Goal: Task Accomplishment & Management: Contribute content

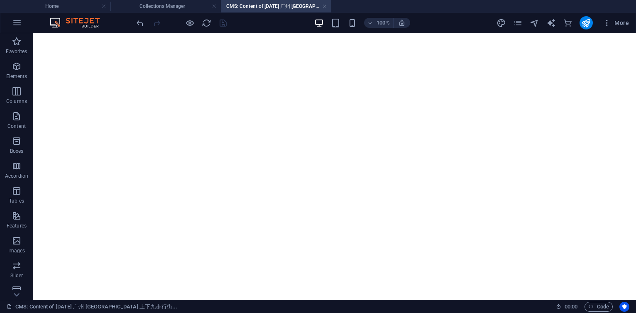
select select "columns.publishing_date_DESC"
select select "2014"
select select "Travel"
select select "[GEOGRAPHIC_DATA]"
select select "Photos + AI Generated"
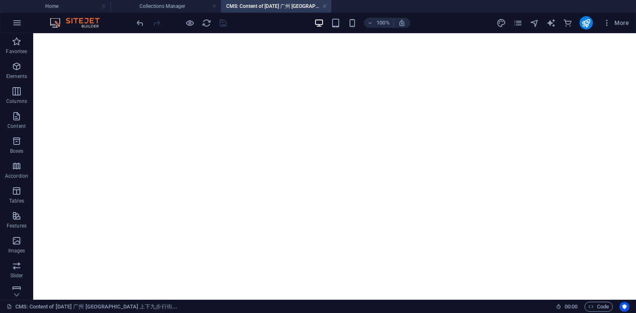
click at [324, 8] on link at bounding box center [324, 6] width 5 height 8
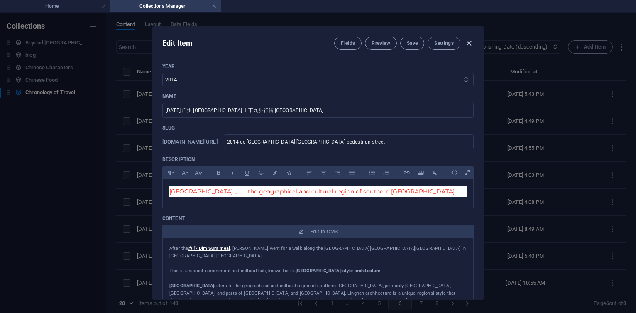
click at [471, 42] on icon "button" at bounding box center [469, 44] width 10 height 10
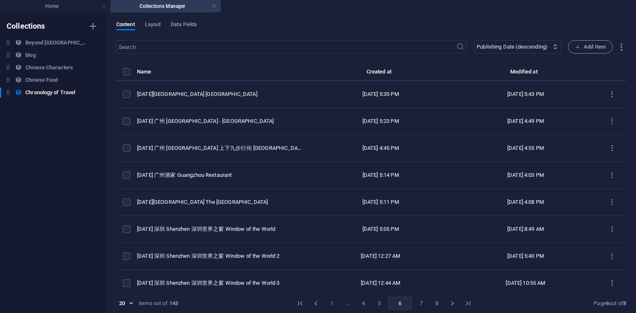
click at [330, 301] on button "1" at bounding box center [331, 303] width 13 height 13
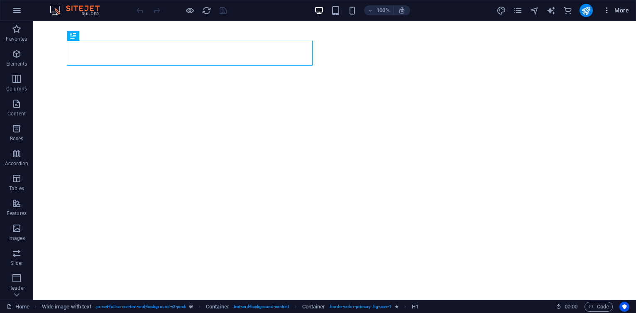
click at [622, 9] on span "More" at bounding box center [616, 10] width 26 height 8
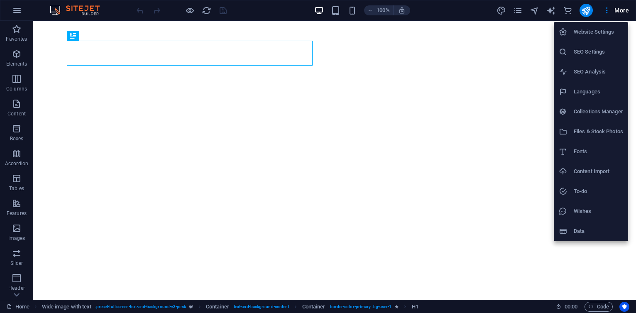
click at [591, 118] on li "Collections Manager" at bounding box center [591, 112] width 74 height 20
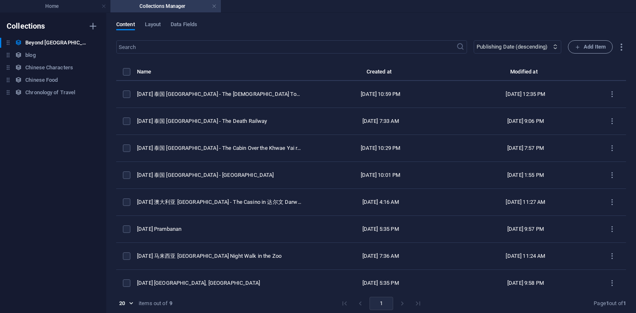
click at [65, 87] on div "Beyond China Beyond China blog blog Chinese Characters Chinese Characters Chine…" at bounding box center [49, 68] width 98 height 60
click at [62, 91] on h6 "Chronology of Travel" at bounding box center [50, 93] width 50 height 10
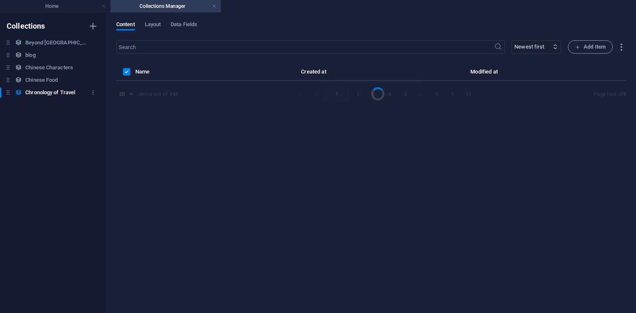
select select "columns.publishing_date_DESC"
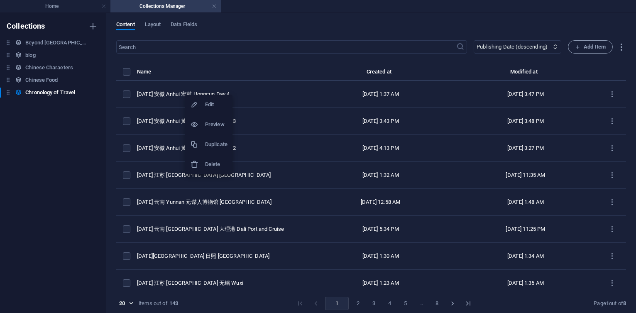
click at [219, 142] on h6 "Duplicate" at bounding box center [216, 145] width 22 height 10
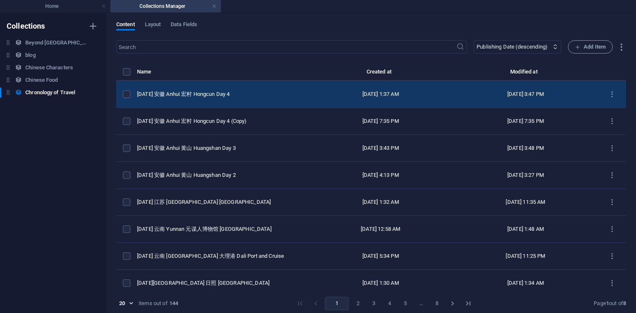
click at [235, 99] on td "[DATE] 安徽 Anhui 宏村 Hongcun Day 4" at bounding box center [222, 94] width 171 height 27
select select "2025"
select select "Travel"
select select "安徽 [GEOGRAPHIC_DATA]"
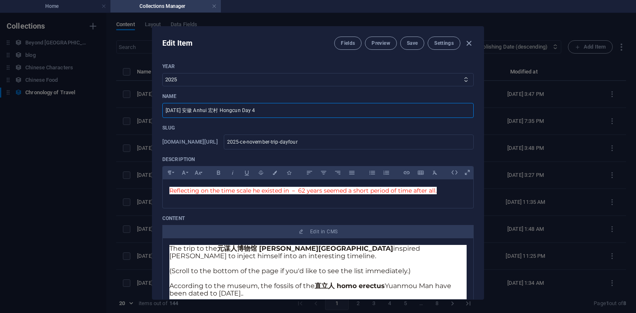
click at [285, 112] on input "[DATE] 安徽 Anhui 宏村 Hongcun Day 4" at bounding box center [318, 110] width 312 height 15
type input "[DATE] 安徽 Anhui 宏村 Hongcun Day 5"
click at [358, 144] on input "2025-ce-november-trip-dayfour" at bounding box center [349, 142] width 250 height 15
type input "2025-ce-november-trip-dayfou"
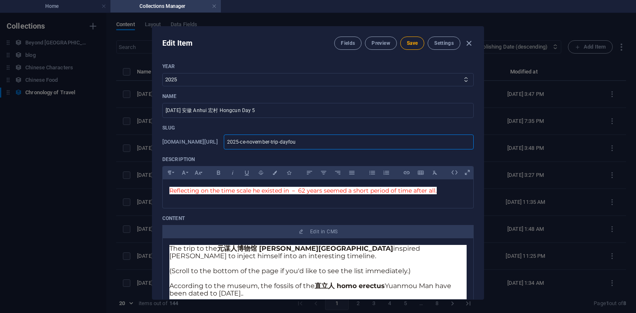
type input "2025-ce-november-trip-dayfo"
type input "2025-ce-november-trip-dayf"
type input "2025-ce-november-trip-dayfi"
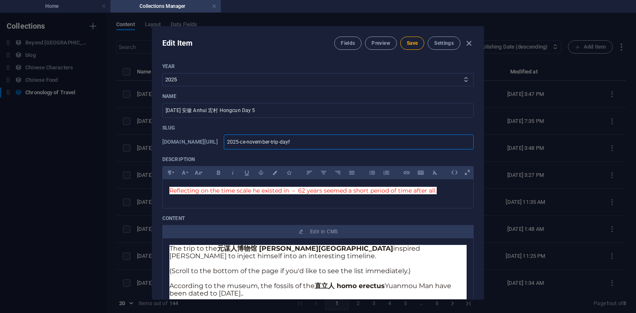
type input "2025-ce-november-trip-dayfi"
type input "2025-ce-november-trip-dayfiv"
type input "2025-ce-november-trip-dayfive"
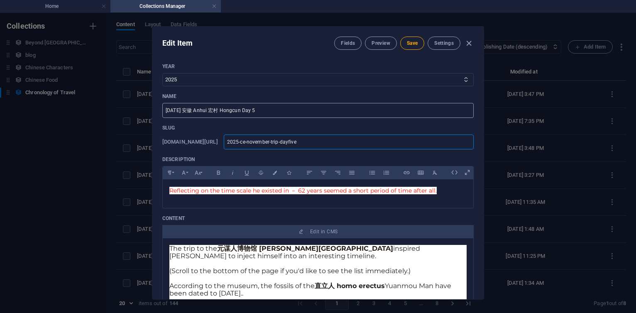
type input "2025-ce-november-trip-dayfive"
click at [244, 111] on input "[DATE] 安徽 Anhui 宏村 Hongcun Day 5" at bounding box center [318, 110] width 312 height 15
paste input "西递村"
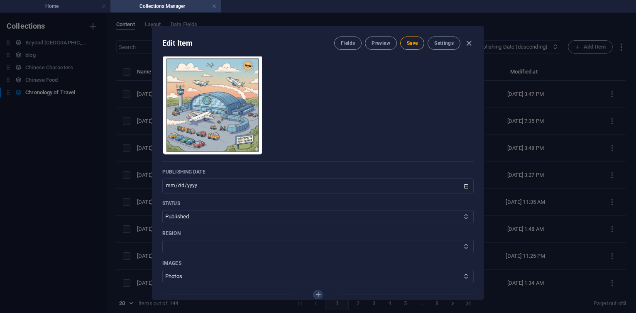
scroll to position [349, 0]
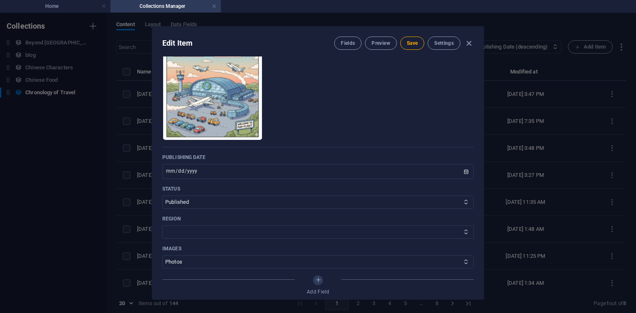
type input "[DATE] 安徽 [GEOGRAPHIC_DATA] 西递村 Xidi Day 5"
click at [177, 173] on input "[DATE]" at bounding box center [318, 171] width 312 height 15
type input "[DATE]"
click at [413, 42] on span "Save" at bounding box center [412, 43] width 11 height 7
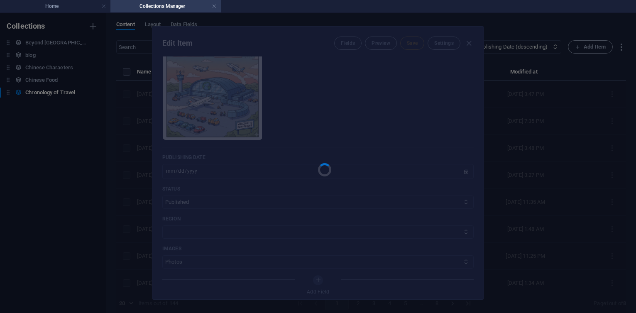
type input "2025-ce-november-trip-dayfive"
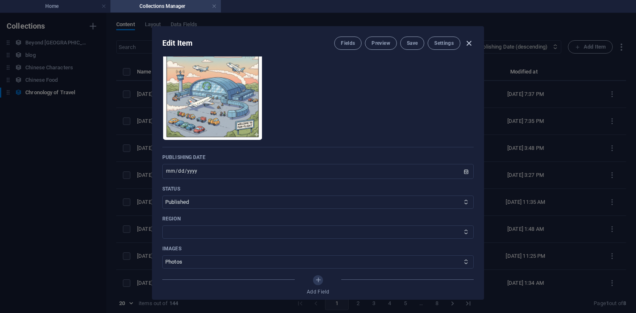
click at [470, 42] on icon "button" at bounding box center [469, 44] width 10 height 10
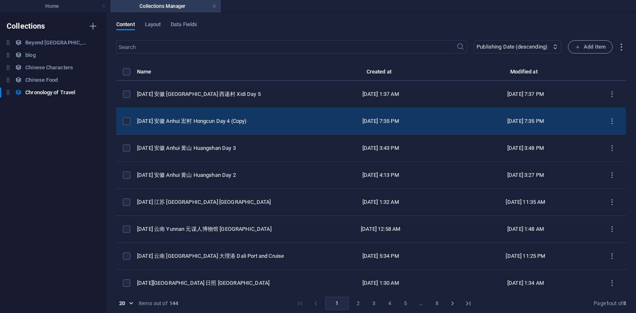
click at [221, 125] on td "[DATE] 安徽 Anhui 宏村 Hongcun Day 4 (Copy)" at bounding box center [222, 121] width 171 height 27
select select "Travel"
select select "安徽 [GEOGRAPHIC_DATA]"
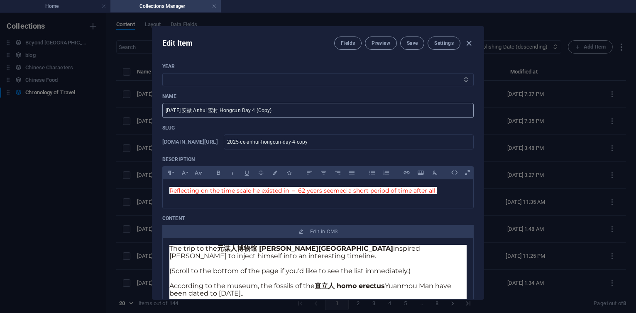
click at [284, 113] on input "[DATE] 安徽 Anhui 宏村 Hongcun Day 4 (Copy)" at bounding box center [318, 110] width 312 height 15
type input "[DATE] 安徽 Anhui 宏村 Hongcun Day 4"
select select "2025"
click at [162, 73] on select "2013 2018 2017 2016 2015 2014 2019 2020 2021 2022 2023 2024 2025 2026 2027 1996…" at bounding box center [318, 79] width 312 height 13
click at [381, 143] on input "2025-ce-anhui-hongcun-day-4-copy" at bounding box center [349, 142] width 250 height 15
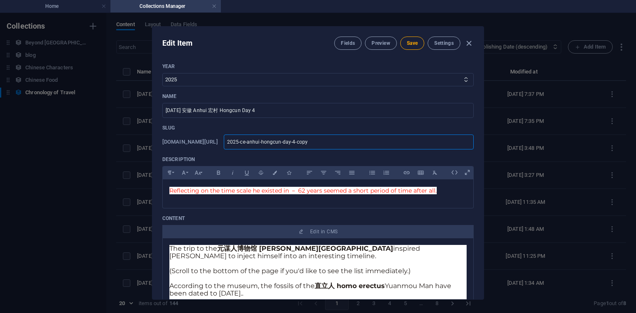
type input "2025-ce-anhui-hongcun-day-4-cop"
type input "2025-ce-anhui-hongcun-day-4-co"
type input "2025-ce-anhui-hongcun-day-4-c"
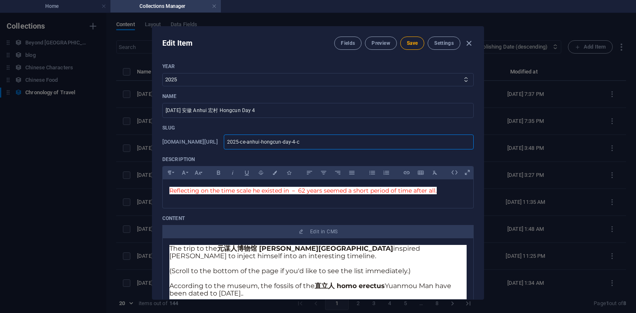
type input "2025-ce-anhui-hongcun-day-4-c"
type input "2025-ce-anhui-hongcun-day-4-"
type input "2025-ce-anhui-hongcun-day-4"
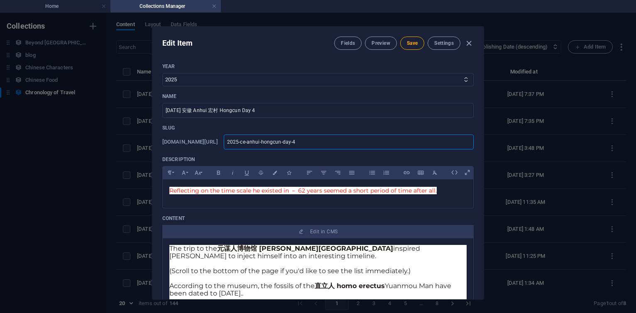
type input "2025-ce-anhui-hongcun-day-"
type input "2025-ce-anhui-[GEOGRAPHIC_DATA]-day"
type input "2025-ce-anhui-hongcun-dayf"
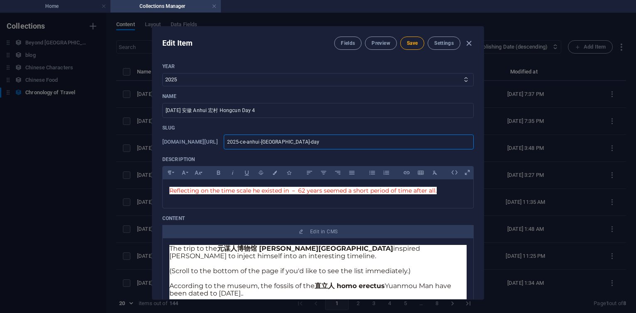
type input "2025-ce-anhui-hongcun-dayf"
type input "2025-ce-anhui-hongcun-dayfo"
type input "2025-ce-anhui-hongcun-dayfou"
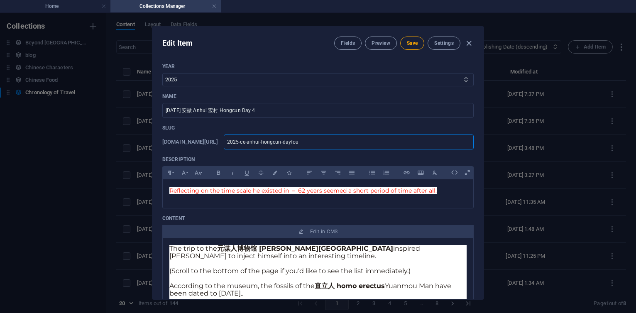
type input "2025-ce-anhui-[GEOGRAPHIC_DATA]-dayfour"
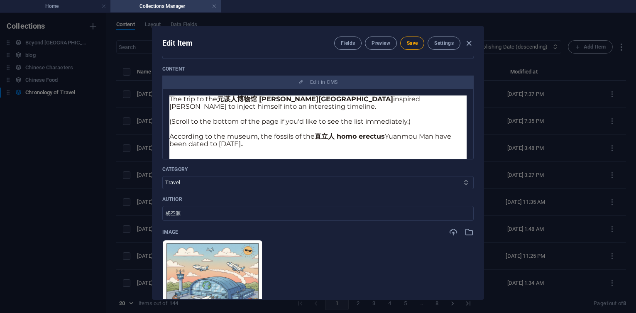
scroll to position [299, 0]
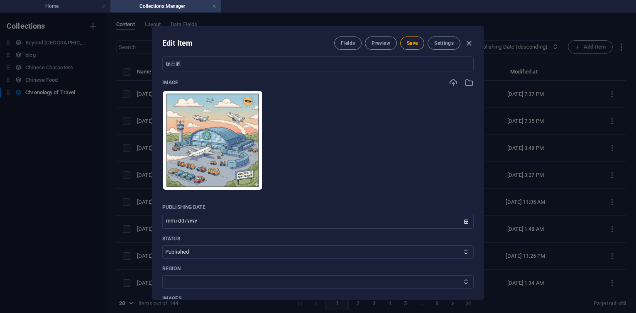
type input "2025-ce-anhui-[GEOGRAPHIC_DATA]-dayfour"
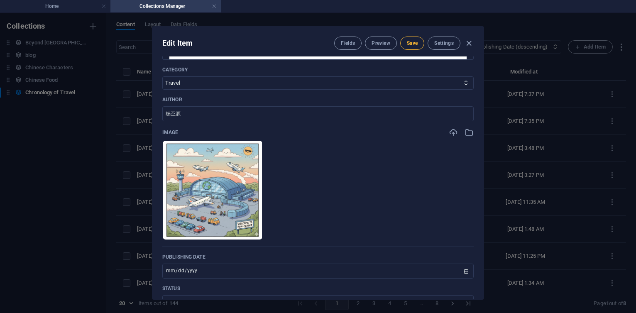
click at [413, 46] on span "Save" at bounding box center [412, 43] width 11 height 7
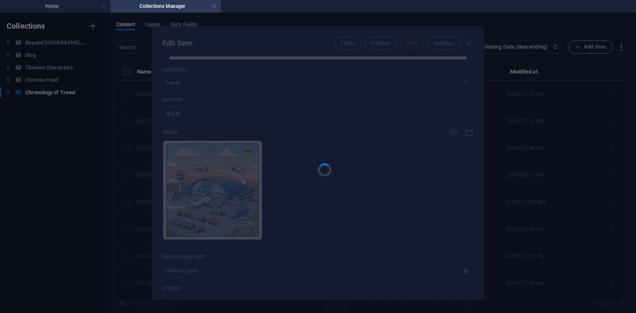
type input "2025-ce-anhui-[GEOGRAPHIC_DATA]-dayfour"
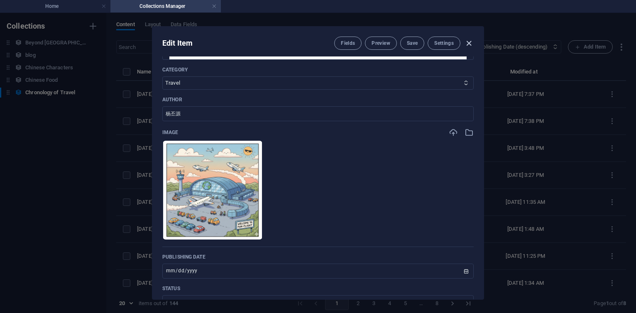
click at [469, 42] on icon "button" at bounding box center [469, 44] width 10 height 10
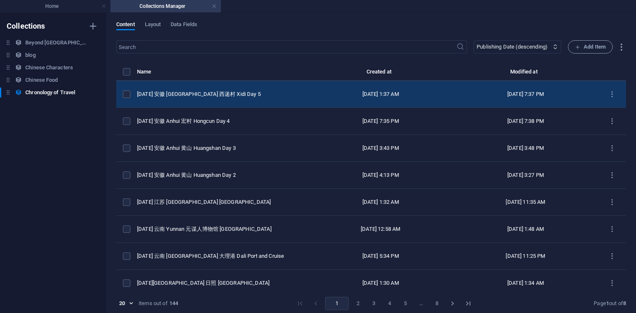
click at [194, 100] on td "[DATE] 安徽 [GEOGRAPHIC_DATA] 西递村 Xidi Day 5" at bounding box center [222, 94] width 171 height 27
select select "2025"
select select "Travel"
select select "安徽 [GEOGRAPHIC_DATA]"
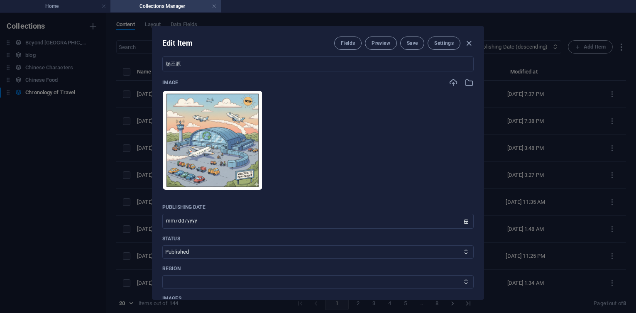
scroll to position [150, 0]
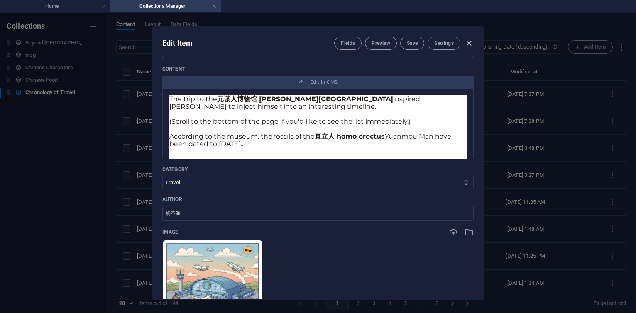
click at [471, 41] on icon "button" at bounding box center [469, 44] width 10 height 10
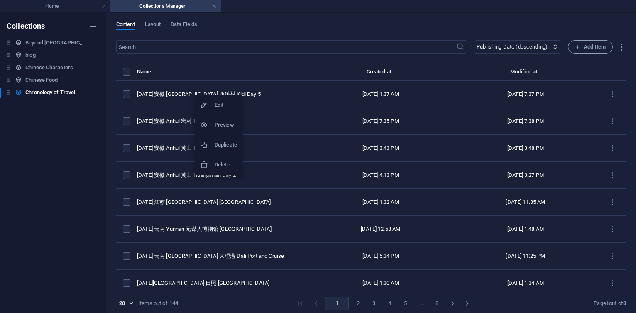
click at [230, 143] on h6 "Duplicate" at bounding box center [226, 145] width 22 height 10
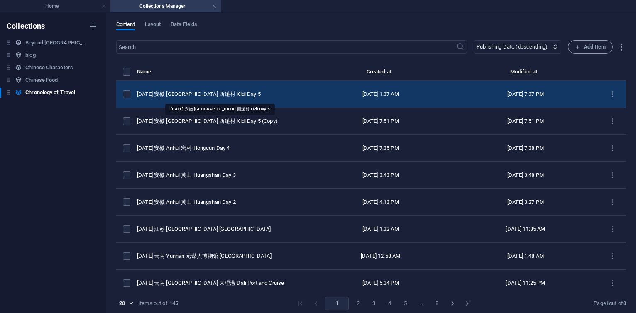
click at [219, 91] on div "[DATE] 安徽 [GEOGRAPHIC_DATA] 西递村 Xidi Day 5" at bounding box center [219, 94] width 165 height 7
select select "2025"
select select "Travel"
select select "安徽 [GEOGRAPHIC_DATA]"
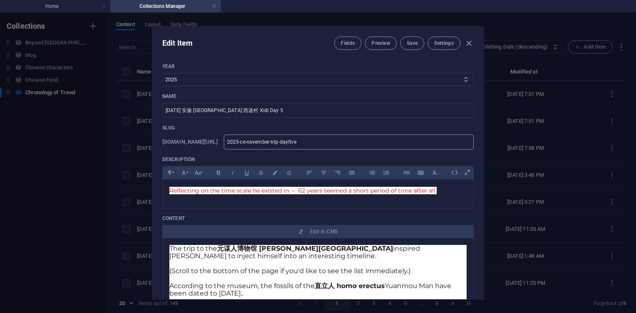
click at [380, 142] on input "2025-ce-november-trip-dayfive" at bounding box center [349, 142] width 250 height 15
type input "2025-ce-november-trip-dayfiv"
type input "2025-ce-november-trip-dayfi"
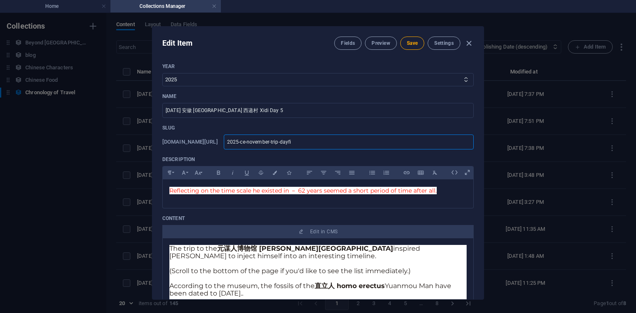
type input "2025-ce-november-trip-dayf"
type input "2025-ce-november-trip-day"
type input "2025-ce-november-trip-dayx"
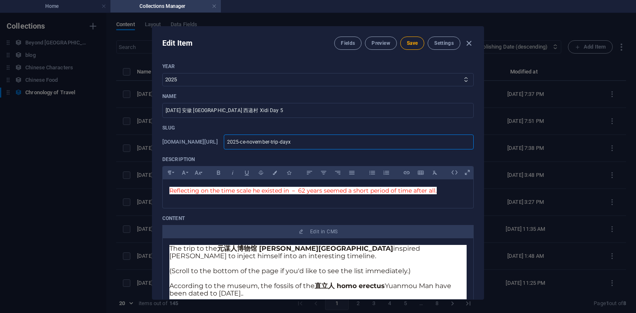
type input "2025-ce-november-trip-dayx"
type input "2025-ce-november-trip-day"
type input "2025-ce-november-trip-daysix"
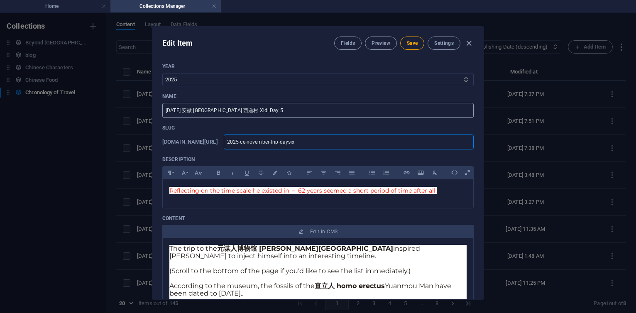
type input "2025-ce-november-trip-daysix"
click at [213, 111] on input "[DATE] 安徽 [GEOGRAPHIC_DATA] 西递村 Xidi Day 5" at bounding box center [318, 110] width 312 height 15
click at [227, 110] on input "[DATE] 安徽 [GEOGRAPHIC_DATA] 西递村 Xidi Day 5" at bounding box center [318, 110] width 312 height 15
paste input "徽州"
type input "[DATE] 安徽 [GEOGRAPHIC_DATA] 徽州 [GEOGRAPHIC_DATA] Day 6"
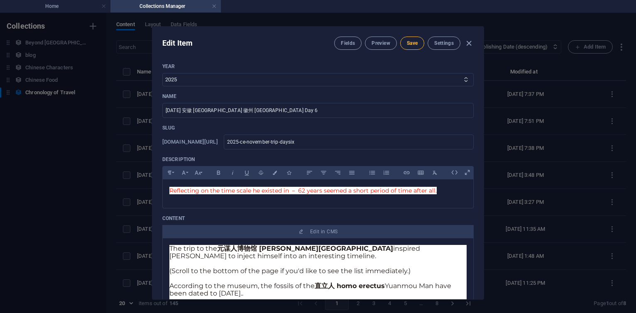
click at [415, 47] on button "Save" at bounding box center [412, 43] width 24 height 13
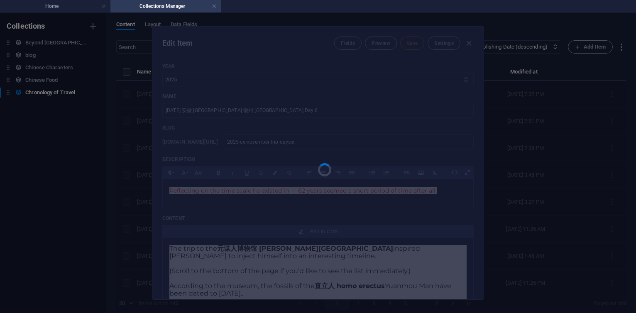
type input "2025-ce-november-trip-daysix"
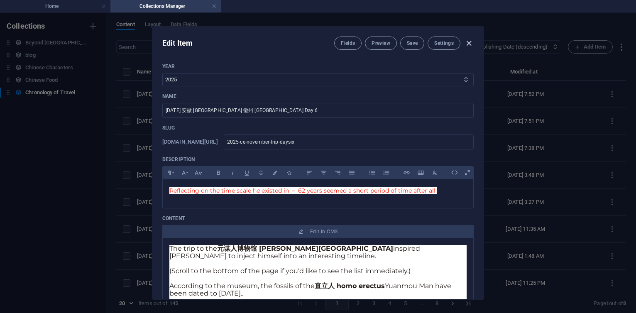
click at [467, 39] on icon "button" at bounding box center [469, 44] width 10 height 10
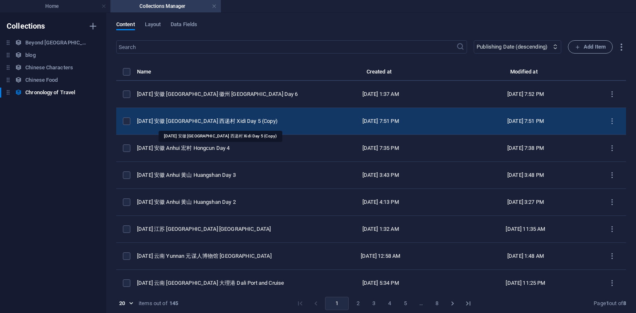
click at [222, 120] on div "[DATE] 安徽 [GEOGRAPHIC_DATA] 西递村 Xidi Day 5 (Copy)" at bounding box center [219, 121] width 165 height 7
select select "Travel"
select select "安徽 [GEOGRAPHIC_DATA]"
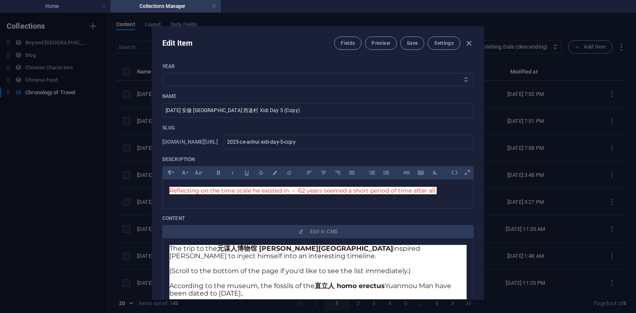
select select "2025"
click at [162, 73] on select "2013 2018 2017 2016 2015 2014 2019 2020 2021 2022 2023 2024 2025 2026 2027 1996…" at bounding box center [318, 79] width 312 height 13
click at [367, 142] on input "2025-ce-anhui-xidi-day-5-copy" at bounding box center [349, 142] width 250 height 15
type input "2025-ce-anhui-xidi-day-5-cop"
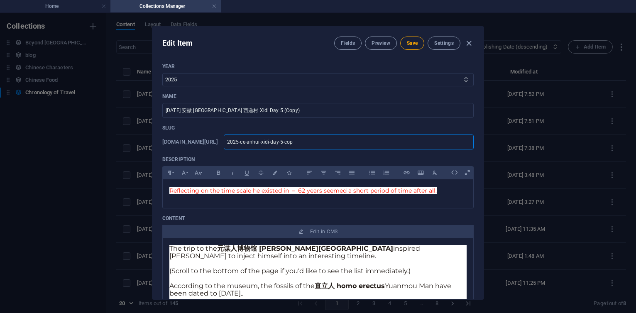
type input "2025-ce-anhui-xidi-day-5-co"
type input "2025-ce-anhui-xidi-day-5-c"
type input "2025-ce-anhui-xidi-day-5-"
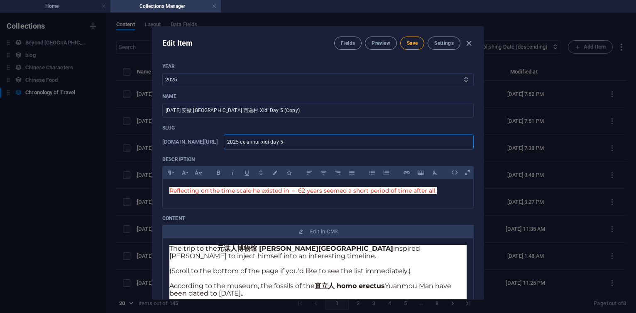
type input "2025-ce-anhui-xidi-day-5-"
type input "2025-ce-anhui-xidi-day-5"
type input "2025-ce-anhui-xidi-day-"
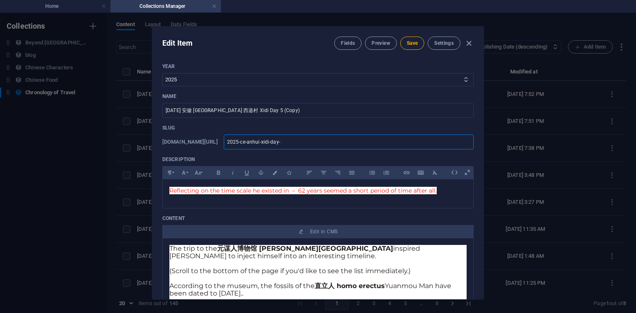
type input "2025-ce-anhui-xidi-day"
type input "2025-ce-anhui-xidi-dayg"
type input "2025-ce-anhui-xidi-daygi"
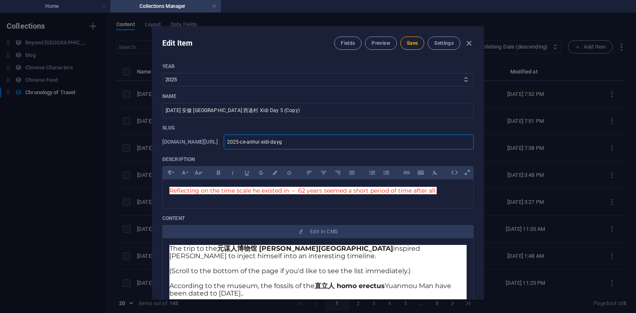
type input "2025-ce-anhui-xidi-daygi"
type input "2025-ce-anhui-xidi-daygiv"
type input "2025-ce-anhui-xidi-daygive"
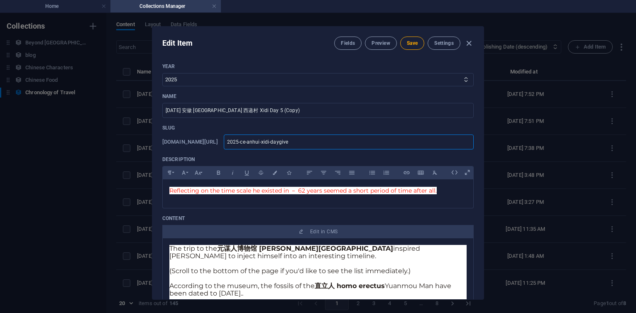
type input "2025-ce-anhui-xidi-daygiv"
type input "2025-ce-anhui-xidi-daygi"
type input "2025-ce-anhui-xidi-dayg"
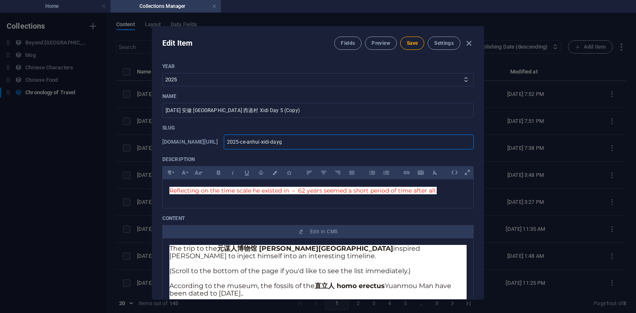
type input "2025-ce-anhui-xidi-dayg"
type input "2025-ce-anhui-xidi-day"
type input "2025-ce-anhui-xidi-dayf"
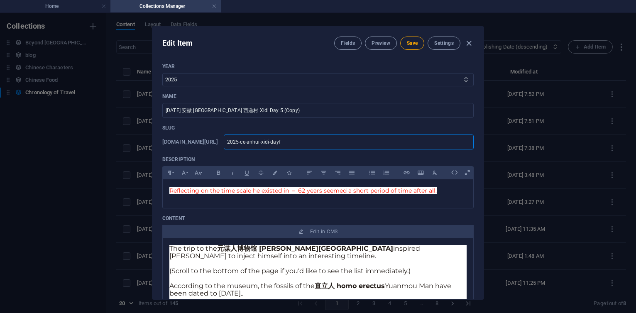
type input "2025-ce-anhui-xidi-dayfi"
type input "2025-ce-anhui-xidi-dayfiv"
type input "2025-ce-anhui-xidi-dayfive"
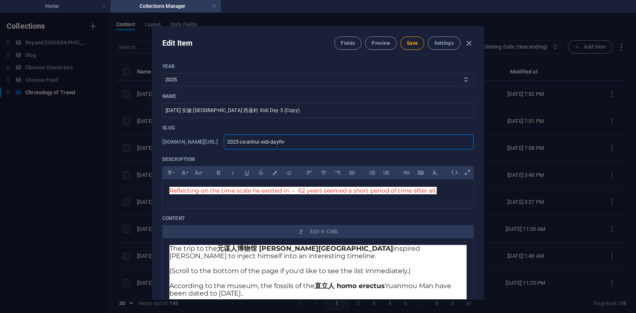
type input "2025-ce-anhui-xidi-dayfive"
click at [269, 113] on input "[DATE] 安徽 [GEOGRAPHIC_DATA] 西递村 Xidi Day 5 (Copy)" at bounding box center [318, 110] width 312 height 15
type input "[DATE] 安徽 [GEOGRAPHIC_DATA] 西递村 Xidi Day 5"
click at [412, 42] on span "Save" at bounding box center [412, 43] width 11 height 7
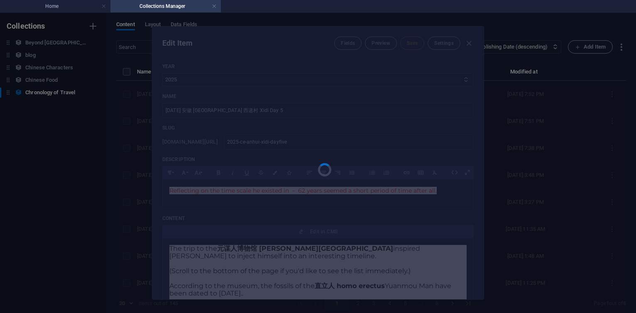
type input "2025-ce-anhui-xidi-dayfive"
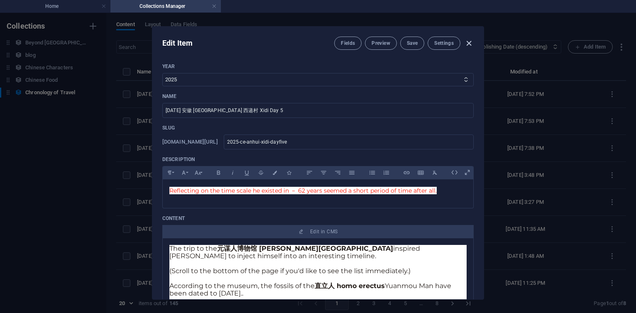
click at [470, 44] on icon "button" at bounding box center [469, 44] width 10 height 10
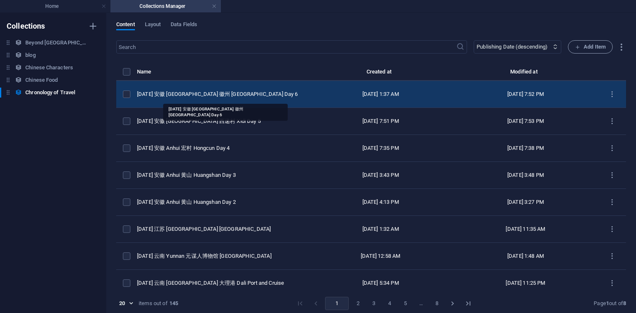
click at [215, 95] on div "[DATE] 安徽 [GEOGRAPHIC_DATA] 徽州 [GEOGRAPHIC_DATA] Day 6" at bounding box center [219, 94] width 165 height 7
select select "2025"
select select "Travel"
select select "安徽 [GEOGRAPHIC_DATA]"
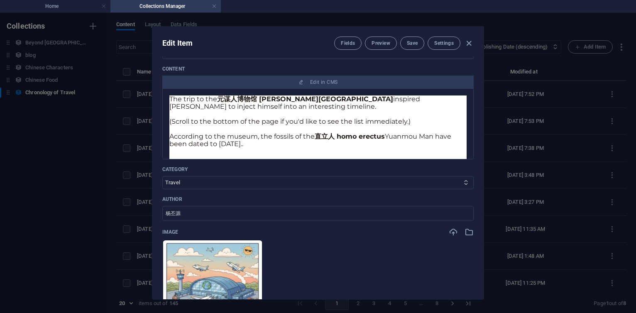
scroll to position [349, 0]
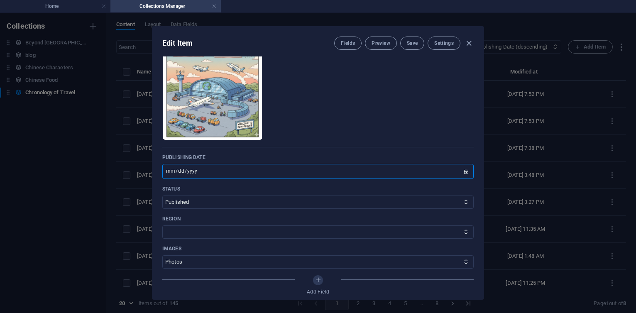
click at [176, 173] on input "[DATE]" at bounding box center [318, 171] width 312 height 15
type input "[DATE]"
click at [407, 40] on span "Save" at bounding box center [412, 43] width 11 height 7
click at [472, 45] on icon "button" at bounding box center [469, 44] width 10 height 10
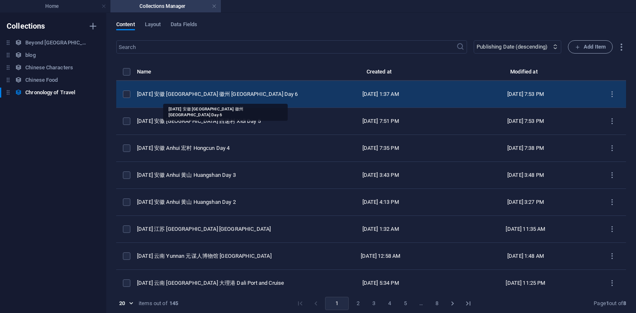
click at [208, 93] on div "[DATE] 安徽 [GEOGRAPHIC_DATA] 徽州 [GEOGRAPHIC_DATA] Day 6" at bounding box center [219, 94] width 165 height 7
select select "2025"
select select "Travel"
select select "安徽 [GEOGRAPHIC_DATA]"
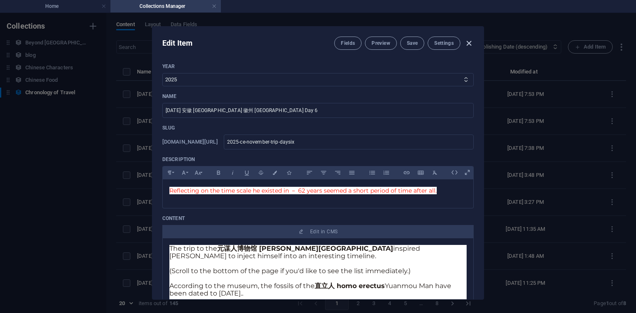
click at [469, 42] on icon "button" at bounding box center [469, 44] width 10 height 10
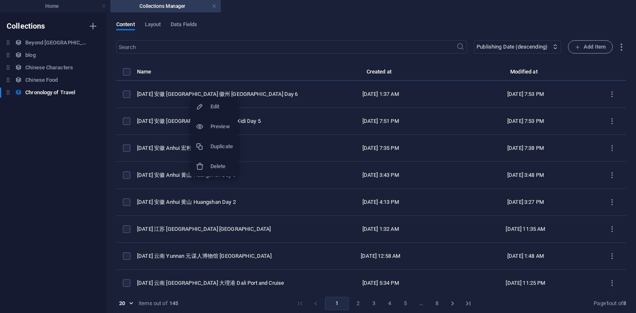
click at [219, 144] on h6 "Duplicate" at bounding box center [222, 147] width 22 height 10
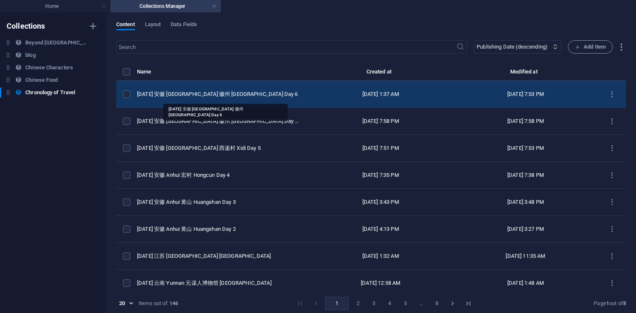
click at [227, 94] on div "[DATE] 安徽 [GEOGRAPHIC_DATA] 徽州 [GEOGRAPHIC_DATA] Day 6" at bounding box center [219, 94] width 165 height 7
select select "2025"
select select "Travel"
select select "安徽 [GEOGRAPHIC_DATA]"
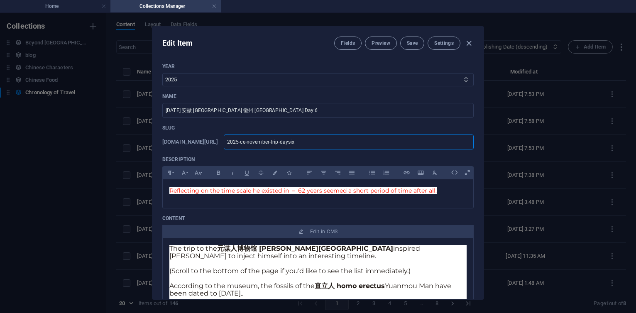
click at [361, 142] on input "2025-ce-november-trip-daysix" at bounding box center [349, 142] width 250 height 15
type input "2025-ce-november-trip-[PERSON_NAME]"
type input "2025-ce-november-trip-days"
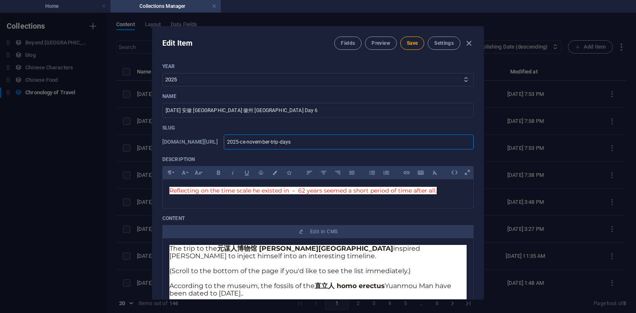
type input "2025-ce-november-trip-dayseve"
type input "2025-ce-november-trip-dayseven"
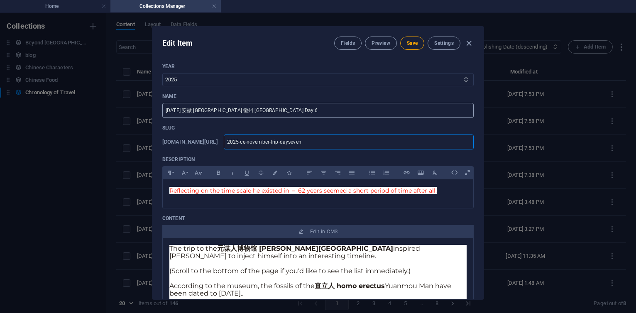
click at [273, 108] on input "[DATE] 安徽 [GEOGRAPHIC_DATA] 徽州 [GEOGRAPHIC_DATA] Day 6" at bounding box center [318, 110] width 312 height 15
type input "[DATE] 安徽 Anhui 九华山 Jiuhuashan Day 7"
click at [267, 125] on p "Slug" at bounding box center [318, 128] width 312 height 7
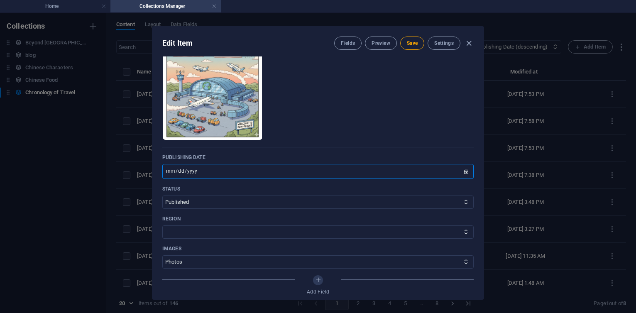
click at [179, 173] on input "[DATE]" at bounding box center [318, 171] width 312 height 15
type input "[DATE]"
click at [413, 43] on span "Save" at bounding box center [412, 43] width 11 height 7
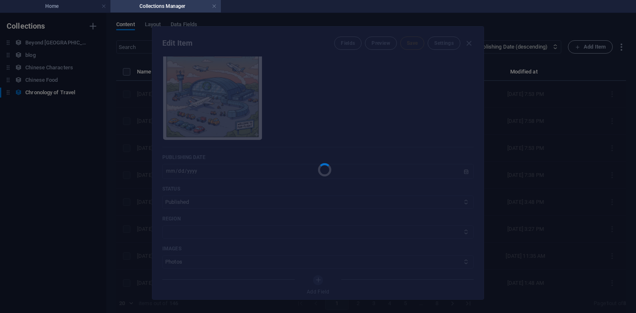
type input "2025-ce-november-trip-dayseven"
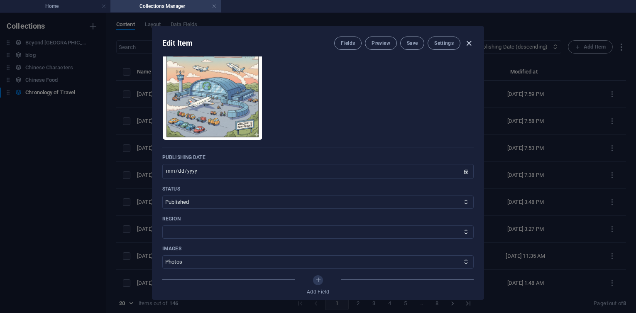
click at [469, 45] on icon "button" at bounding box center [469, 44] width 10 height 10
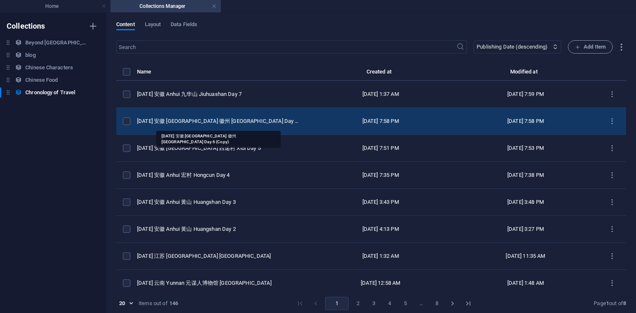
click at [235, 119] on div "[DATE] 安徽 [GEOGRAPHIC_DATA] 徽州 [GEOGRAPHIC_DATA] Day 6 (Copy)" at bounding box center [219, 121] width 165 height 7
select select "Travel"
select select "安徽 [GEOGRAPHIC_DATA]"
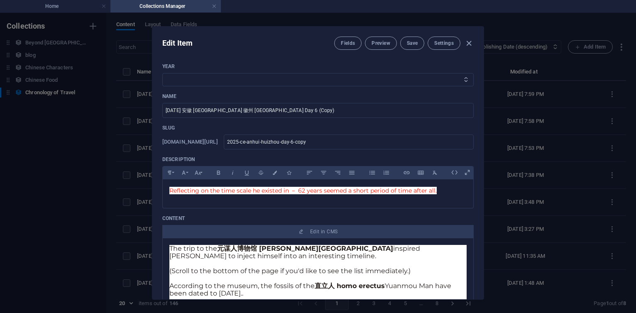
select select "2025"
click at [162, 73] on select "2013 2018 2017 2016 2015 2014 2019 2020 2021 2022 2023 2024 2025 2026 2027 1996…" at bounding box center [318, 79] width 312 height 13
click at [283, 113] on input "[DATE] 安徽 [GEOGRAPHIC_DATA] 徽州 [GEOGRAPHIC_DATA] Day 6 (Copy)" at bounding box center [318, 110] width 312 height 15
click at [373, 144] on input "2025-ce-anhui-huizhou-day-6-copy" at bounding box center [349, 142] width 250 height 15
type input "2025-ce-anhui-[GEOGRAPHIC_DATA]-day-6-cop"
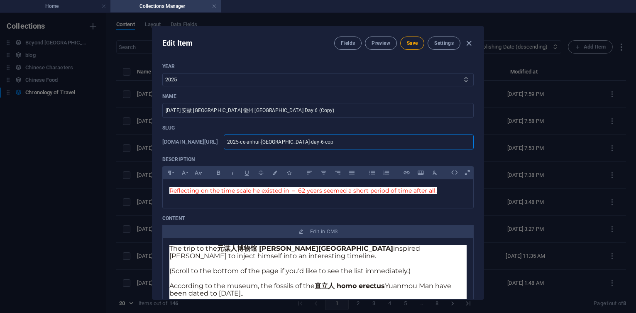
type input "2025-ce-anhui-[GEOGRAPHIC_DATA]-day-6-cop"
type input "2025-ce-anhui-[GEOGRAPHIC_DATA]-day-6-co"
type input "2025-ce-anhui-[GEOGRAPHIC_DATA]-day-6-c"
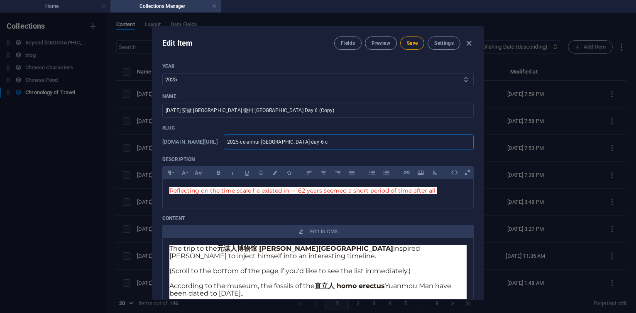
type input "2025-ce-anhui-[GEOGRAPHIC_DATA]-day-6-"
type input "2025-ce-anhui-[GEOGRAPHIC_DATA]-day-6"
type input "2025-ce-anhui-[GEOGRAPHIC_DATA]-day-"
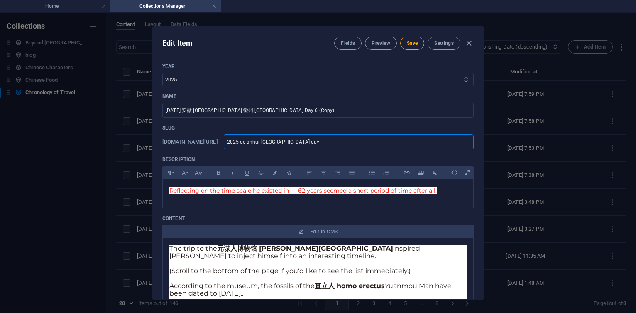
type input "2025-ce-anhui-[GEOGRAPHIC_DATA]-day-"
type input "2025-ce-anhui-[GEOGRAPHIC_DATA]-day"
type input "2025-ce-anhui-[GEOGRAPHIC_DATA]-days"
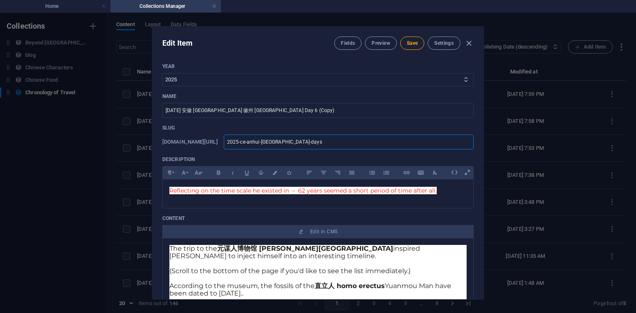
type input "2025-ce-anhui-[GEOGRAPHIC_DATA]-[PERSON_NAME]"
type input "2025-ce-anhui-[GEOGRAPHIC_DATA]-daysix"
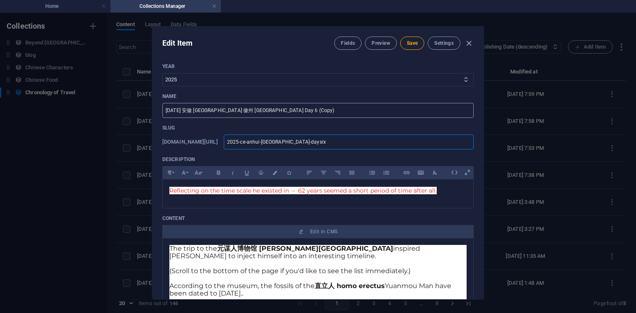
click at [297, 111] on input "[DATE] 安徽 [GEOGRAPHIC_DATA] 徽州 [GEOGRAPHIC_DATA] Day 6 (Copy)" at bounding box center [318, 110] width 312 height 15
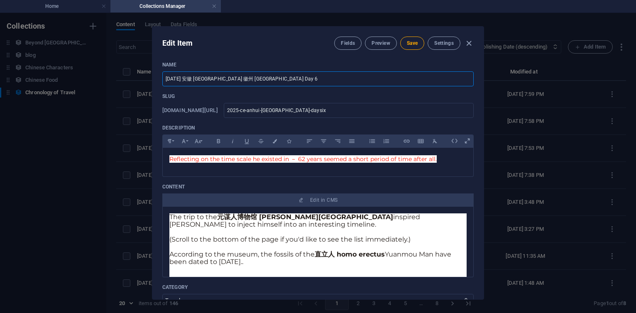
scroll to position [0, 0]
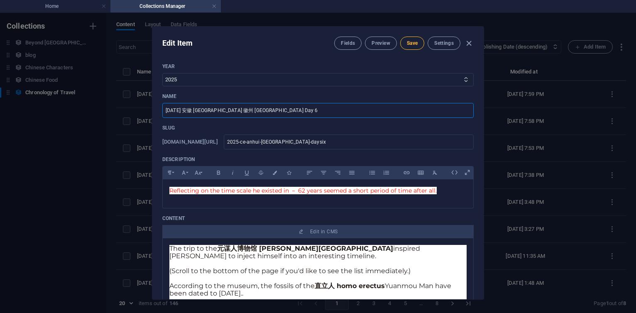
type input "[DATE] 安徽 [GEOGRAPHIC_DATA] 徽州 [GEOGRAPHIC_DATA] Day 6"
click at [410, 45] on span "Save" at bounding box center [412, 43] width 11 height 7
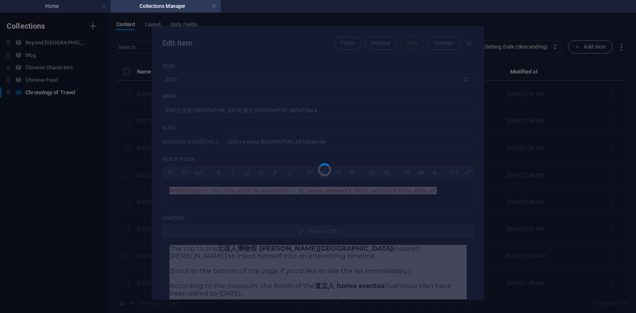
type input "2025-ce-anhui-[GEOGRAPHIC_DATA]-daysix"
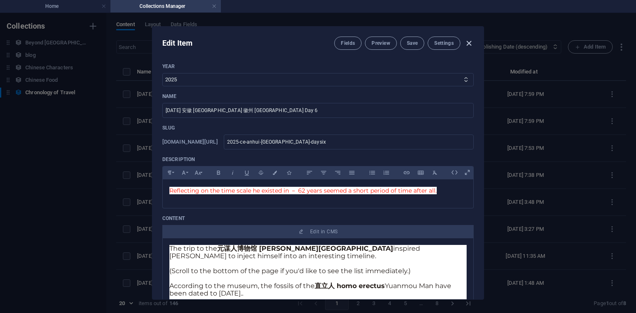
click at [467, 46] on icon "button" at bounding box center [469, 44] width 10 height 10
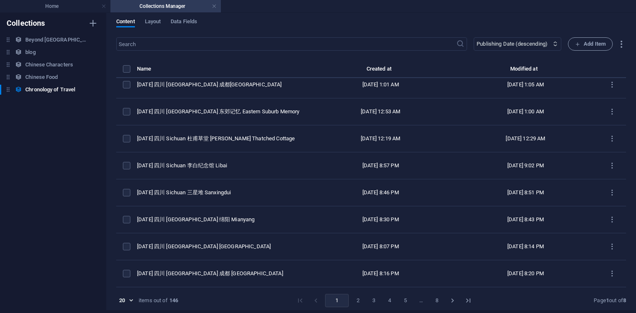
scroll to position [4, 0]
click at [404, 295] on button "5" at bounding box center [405, 299] width 13 height 13
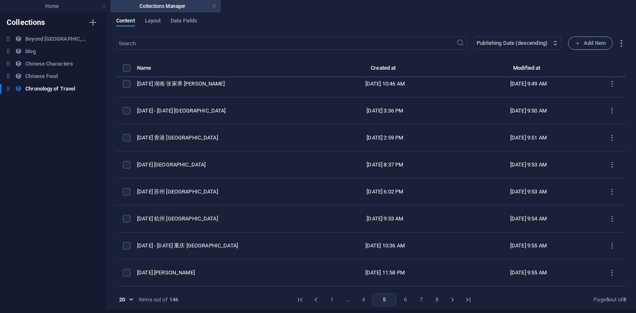
click at [407, 300] on button "6" at bounding box center [405, 299] width 13 height 13
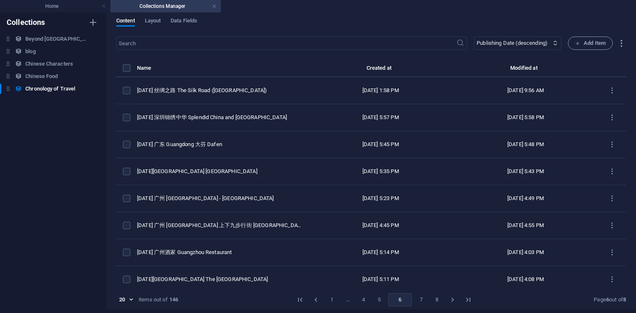
scroll to position [0, 0]
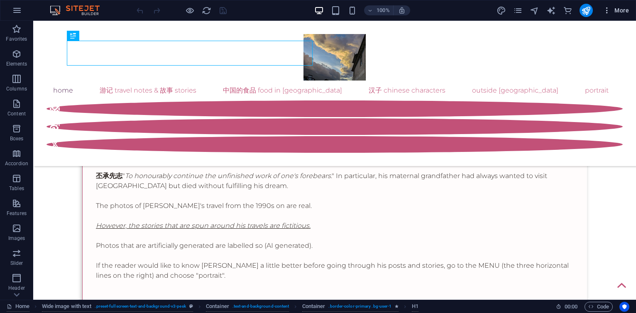
click at [624, 10] on span "More" at bounding box center [616, 10] width 26 height 8
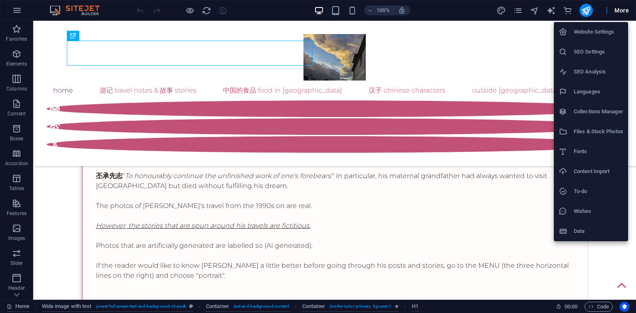
click at [584, 112] on h6 "Collections Manager" at bounding box center [598, 112] width 49 height 10
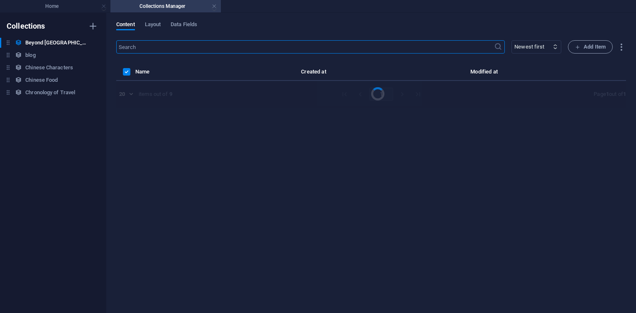
select select "columns.publishing_date_DESC"
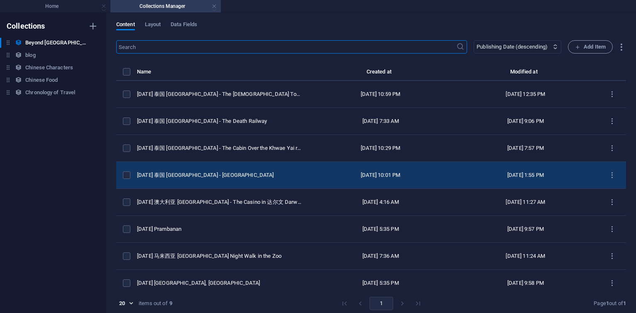
scroll to position [33, 0]
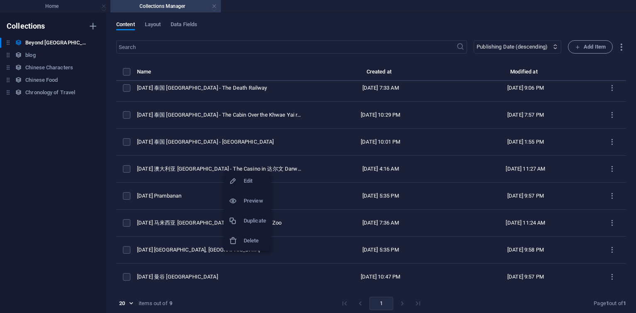
click at [254, 219] on h6 "Duplicate" at bounding box center [255, 221] width 22 height 10
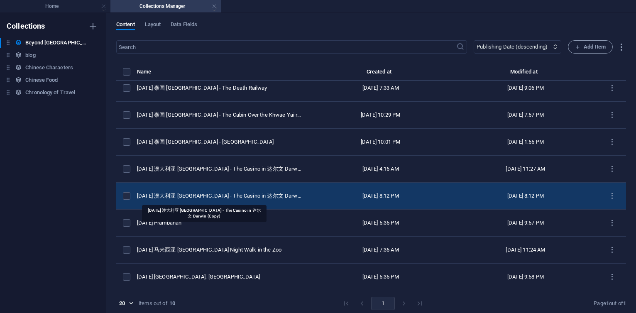
click at [240, 196] on div "2017 CE 澳大利亚 Australia - The Casino in 达尔文 Darwin (Copy)" at bounding box center [219, 195] width 165 height 7
select select "original photos"
select select "Australia"
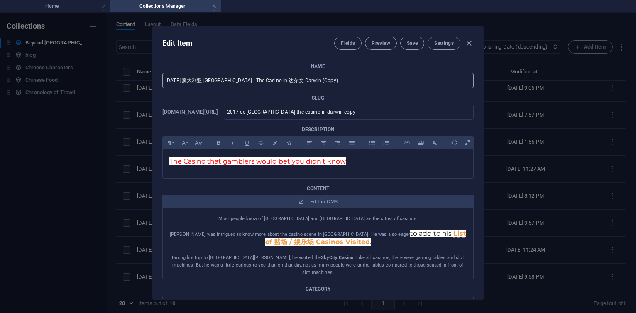
click at [324, 79] on input "2017 CE 澳大利亚 Australia - The Casino in 达尔文 Darwin (Copy)" at bounding box center [318, 80] width 312 height 15
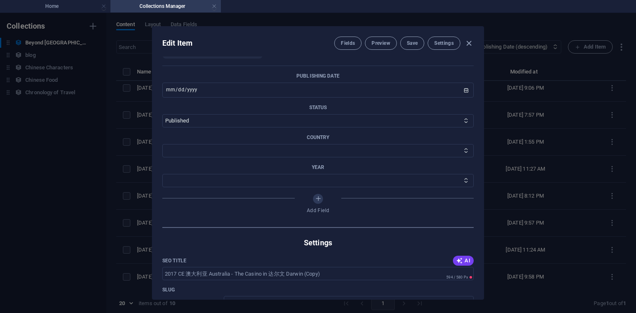
scroll to position [399, 0]
click at [324, 166] on p "Year" at bounding box center [318, 169] width 312 height 7
click at [314, 184] on select "2014" at bounding box center [318, 182] width 312 height 13
click at [469, 44] on icon "button" at bounding box center [469, 44] width 10 height 10
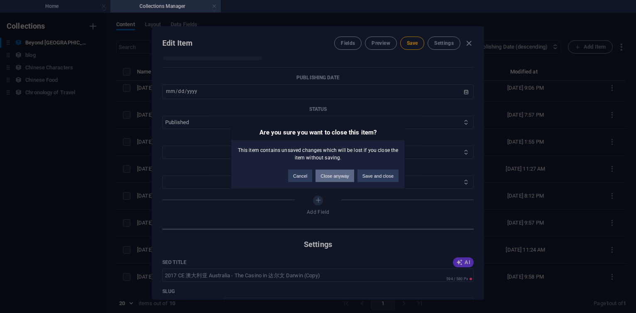
click at [346, 177] on button "Close anyway" at bounding box center [335, 176] width 38 height 12
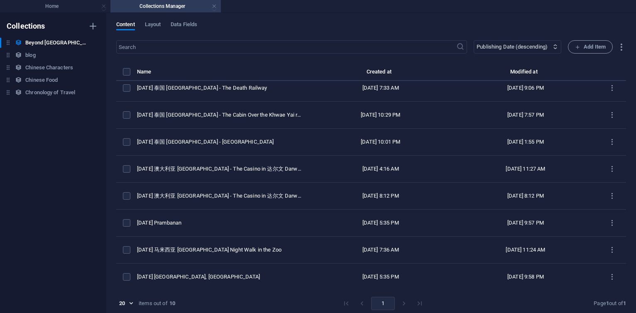
scroll to position [0, 0]
click at [190, 23] on span "Data Fields" at bounding box center [184, 26] width 27 height 12
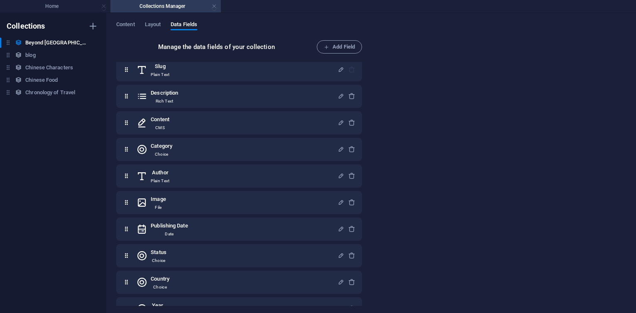
scroll to position [53, 0]
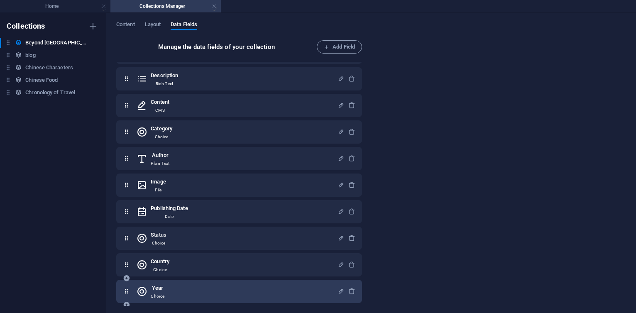
click at [182, 287] on div "Year Choice" at bounding box center [237, 291] width 201 height 17
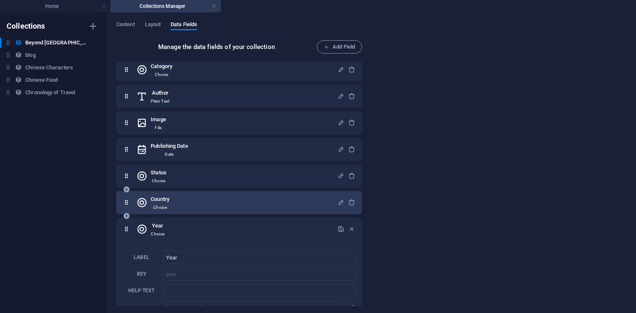
scroll to position [180, 0]
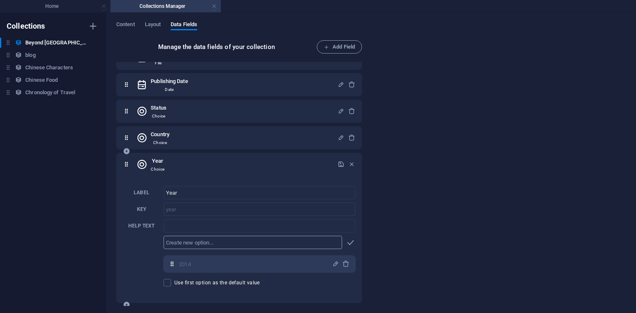
click at [203, 240] on input "text" at bounding box center [253, 242] width 179 height 13
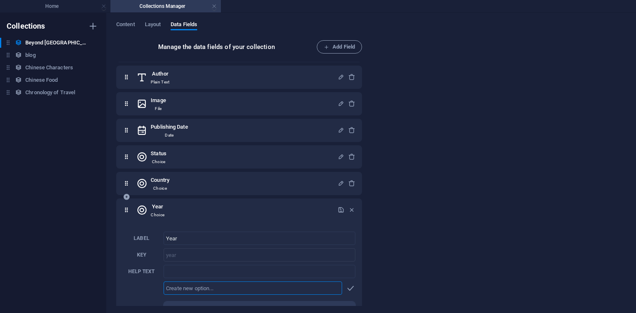
scroll to position [184, 0]
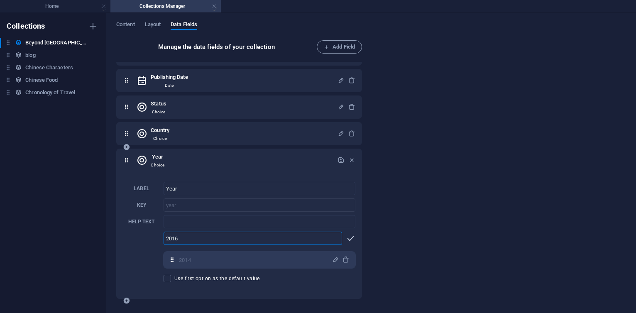
type input "2016"
click at [352, 240] on icon "button" at bounding box center [351, 239] width 10 height 10
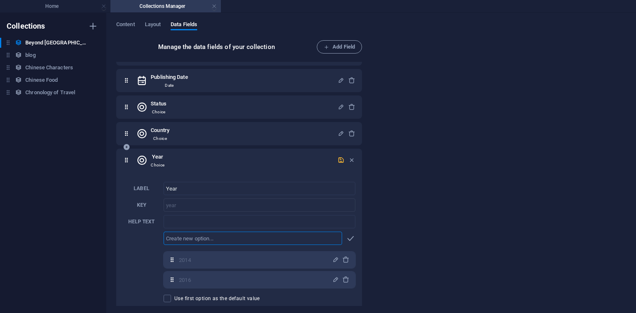
click at [339, 159] on icon "button" at bounding box center [341, 160] width 7 height 7
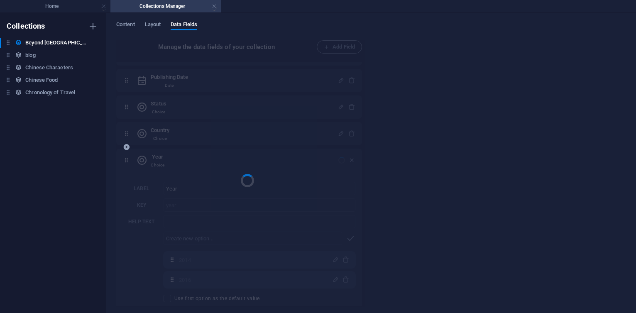
scroll to position [53, 0]
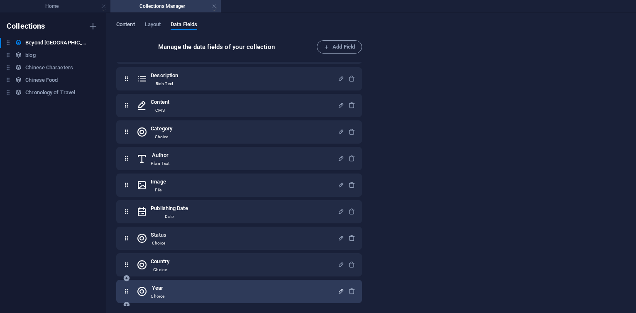
click at [126, 22] on span "Content" at bounding box center [125, 26] width 19 height 12
select select "columns.publishing_date_DESC"
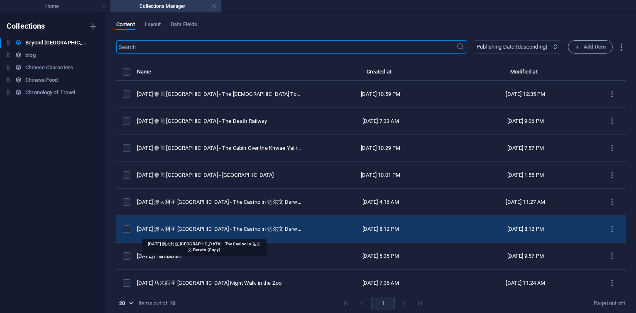
click at [240, 228] on div "2017 CE 澳大利亚 Australia - The Casino in 达尔文 Darwin (Copy)" at bounding box center [219, 229] width 165 height 7
select select "original photos"
select select "Australia"
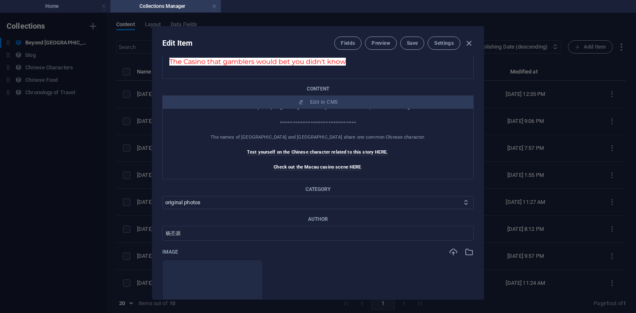
scroll to position [299, 0]
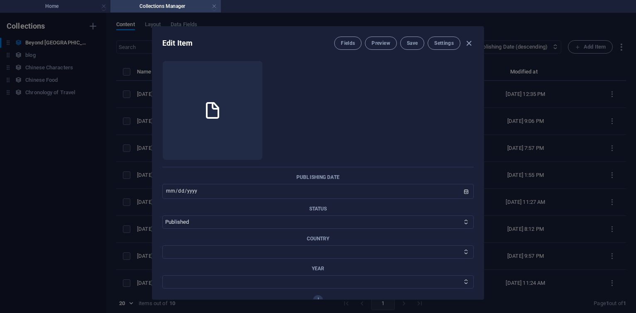
click at [316, 268] on p "Year" at bounding box center [318, 268] width 312 height 7
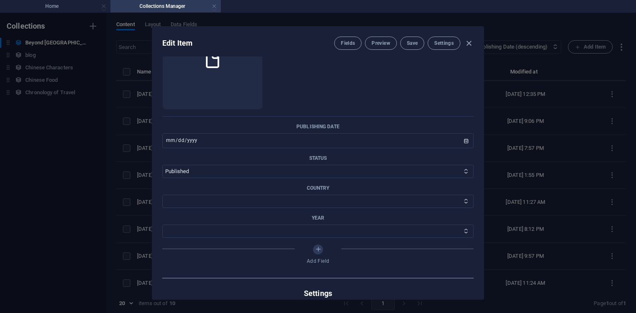
scroll to position [399, 0]
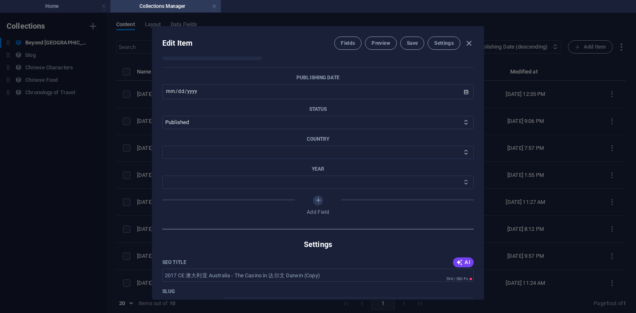
select select "2016"
click at [162, 176] on select "2014 2016" at bounding box center [318, 182] width 312 height 13
select select "Indonesia"
click at [162, 146] on select "Thailand Indonesia Canada Laos The United States India Cambodia Vietnam Myanmar…" at bounding box center [318, 152] width 312 height 13
click at [244, 90] on input "2017-11-23" at bounding box center [318, 91] width 312 height 15
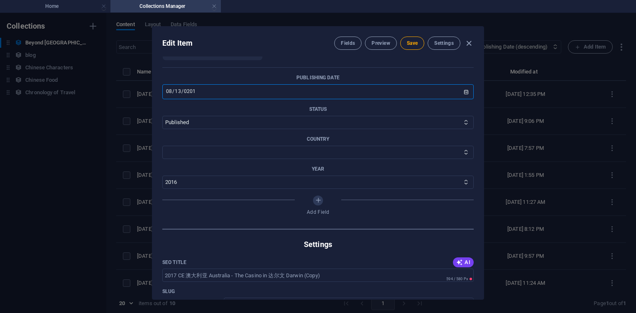
type input "2016-08-13"
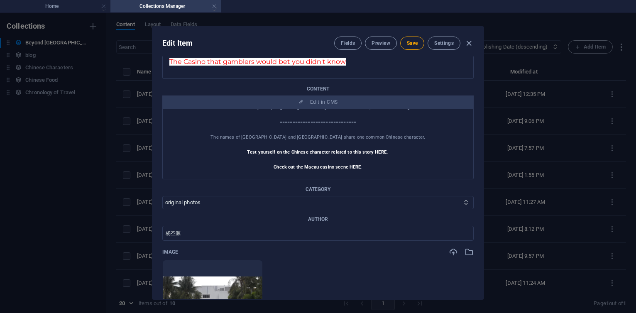
scroll to position [0, 0]
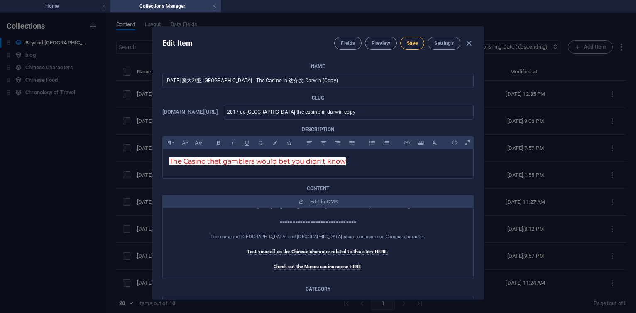
click at [408, 42] on span "Save" at bounding box center [412, 43] width 11 height 7
click at [332, 80] on input "2017 CE 澳大利亚 Australia - The Casino in 达尔文 Darwin (Copy)" at bounding box center [318, 80] width 312 height 15
click at [188, 81] on input "2017 CE 澳大利亚 Australia - The Casino in 达尔文 Darwin (Copy)" at bounding box center [318, 80] width 312 height 15
click at [186, 79] on input "2017 CE 澳大利亚 Australia - The Casino in 达尔文 Darwin (Copy)" at bounding box center [318, 80] width 312 height 15
click at [177, 81] on input "2017 CE 澳大利亚 Australia - The Casino in 达尔文 Darwin (Copy)" at bounding box center [318, 80] width 312 height 15
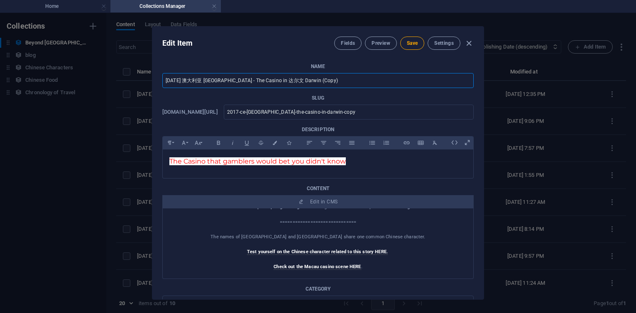
paste input "ián lán"
paste input "兰"
click at [238, 81] on input "2016 CE 棉兰澳大利亚 Australia - The Casino in 达尔文 Darwin (Copy)" at bounding box center [318, 80] width 312 height 15
paste input "印度尼西亚"
drag, startPoint x: 246, startPoint y: 81, endPoint x: 336, endPoint y: 80, distance: 89.3
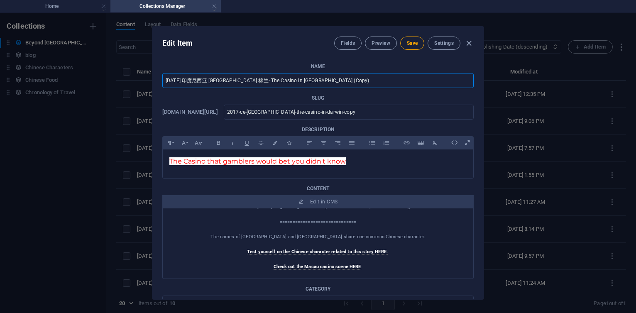
click at [336, 80] on input "2016 CE 印度尼西亚 Indonesia 棉兰- The Casino in 达尔文 Darwin (Copy)" at bounding box center [318, 80] width 312 height 15
type input "2016 CE 印度尼西亚 Indonesia 棉兰 Medan"
drag, startPoint x: 288, startPoint y: 113, endPoint x: 395, endPoint y: 111, distance: 106.4
click at [395, 111] on input "2017-ce-australia-the-casino-in-darwin-copy" at bounding box center [349, 112] width 250 height 15
type input "2017-ce-i"
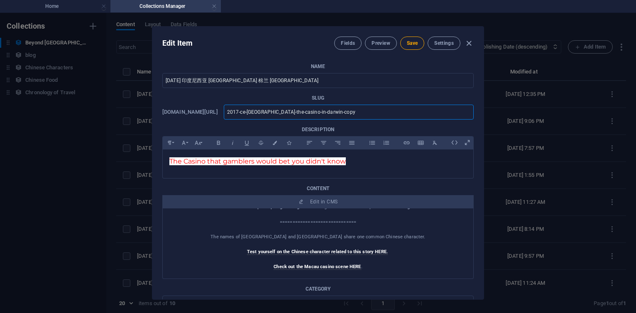
type input "2017-ce-i"
type input "2017-ce-in"
type input "2017-ce-ind"
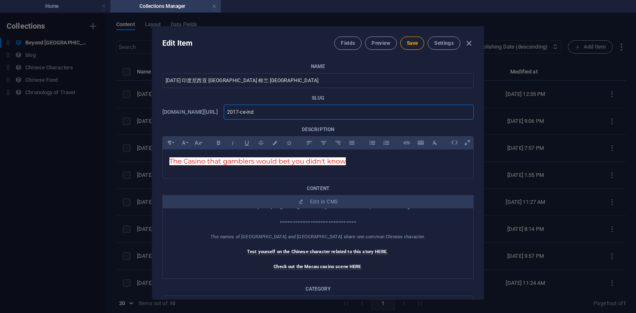
type input "2017-ce-indo"
type input "2017-ce-indon"
type input "2017-ce-indone"
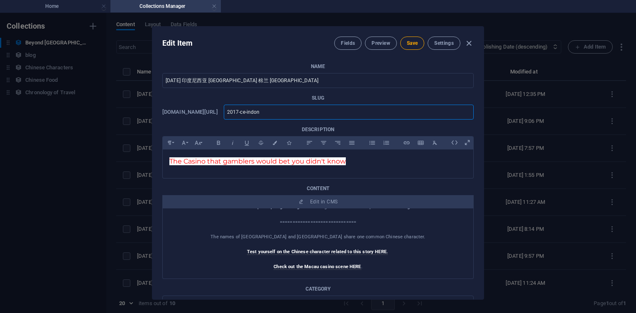
type input "2017-ce-indone"
type input "2017-ce-indones"
type input "2017-ce-indonesi"
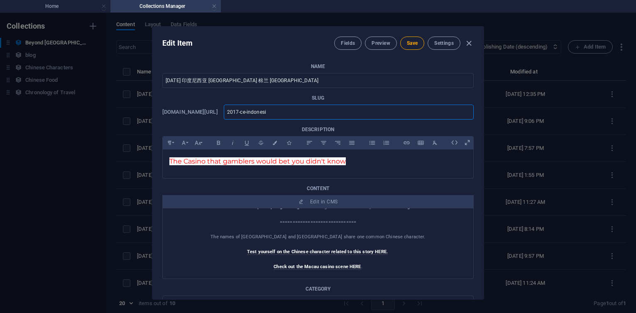
type input "2017-ce-indonesia"
type input "2017-ce-indonesia-"
type input "2017-ce-indonesia-m"
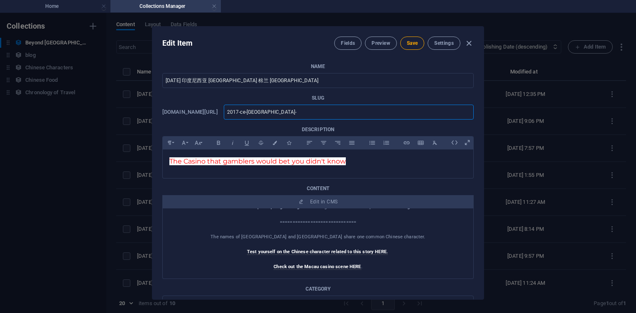
type input "2017-ce-indonesia-m"
type input "2017-ce-indonesia-me"
type input "2017-ce-indonesia-med"
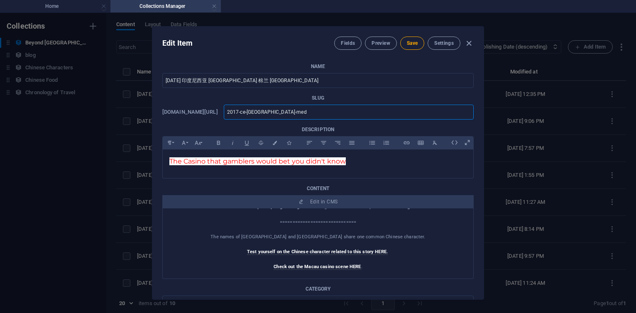
type input "2017-ce-indonesia-meda"
type input "2017-ce-indonesia-medan"
type input "2017-ce-indonesia-medan1"
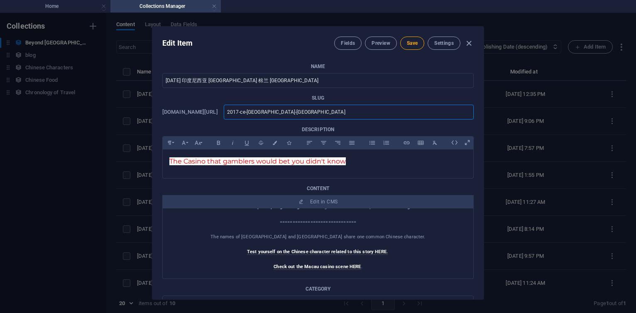
type input "2017-ce-indonesia-medan1"
click at [410, 41] on span "Save" at bounding box center [412, 43] width 11 height 7
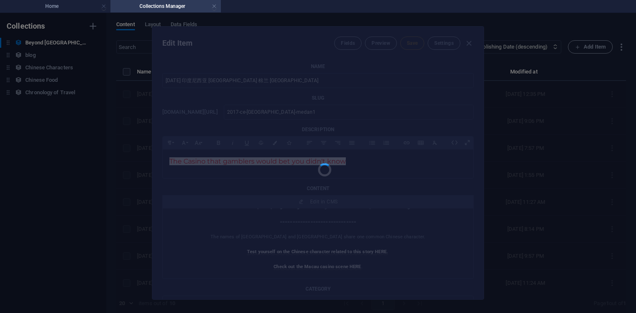
type input "2017-ce-indonesia-medan1"
